Goal: Information Seeking & Learning: Learn about a topic

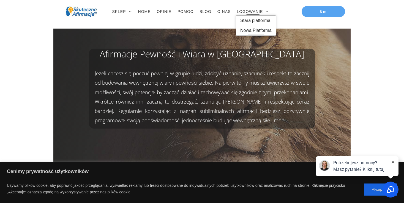
click at [252, 26] on span "Nowa Platforma" at bounding box center [255, 30] width 31 height 9
click at [250, 9] on span "LOGOWANIE" at bounding box center [249, 12] width 26 height 8
click at [247, 19] on span "Stara platforma" at bounding box center [255, 20] width 31 height 9
click at [306, 11] on span "Umów Się TERAZ" at bounding box center [322, 11] width 37 height 4
click at [306, 11] on span "Bezpłatn" at bounding box center [323, 11] width 35 height 4
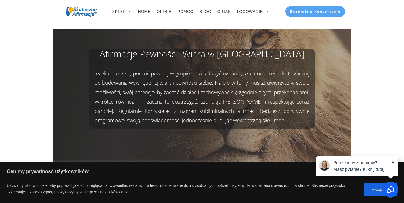
click at [306, 11] on span "Bezpłatna Konsultacja" at bounding box center [315, 11] width 51 height 4
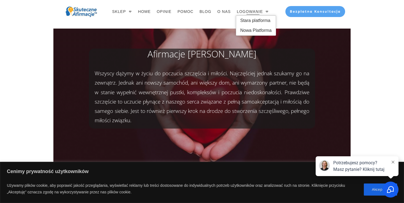
click at [245, 13] on span "LOGOWANIE" at bounding box center [249, 12] width 26 height 8
click at [250, 20] on span "Stara platforma" at bounding box center [255, 20] width 31 height 9
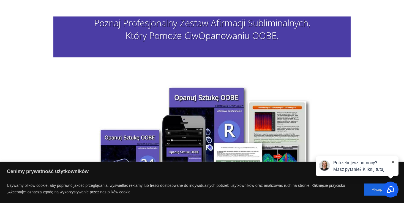
scroll to position [602, 0]
